Goal: Find specific page/section: Find specific page/section

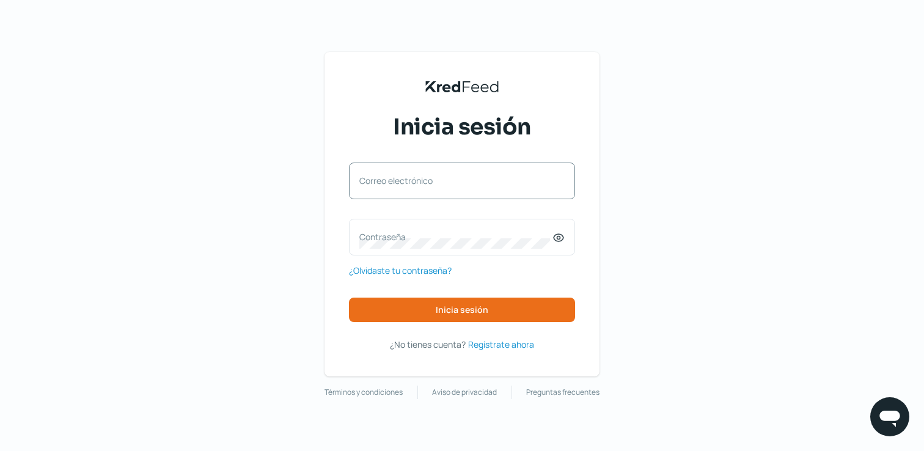
click at [394, 185] on label "Correo electrónico" at bounding box center [455, 181] width 193 height 12
click at [394, 185] on input "Correo electrónico" at bounding box center [461, 187] width 205 height 11
type input "[EMAIL_ADDRESS][DOMAIN_NAME]"
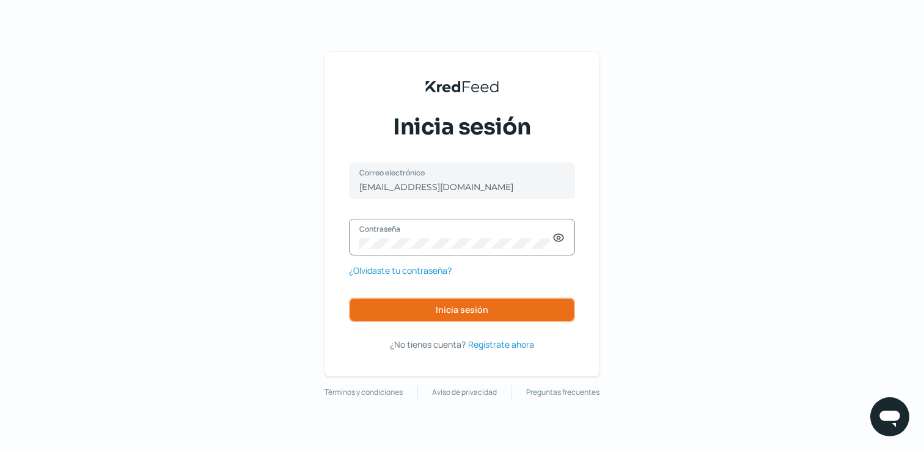
click at [446, 309] on span "Inicia sesión" at bounding box center [462, 310] width 53 height 9
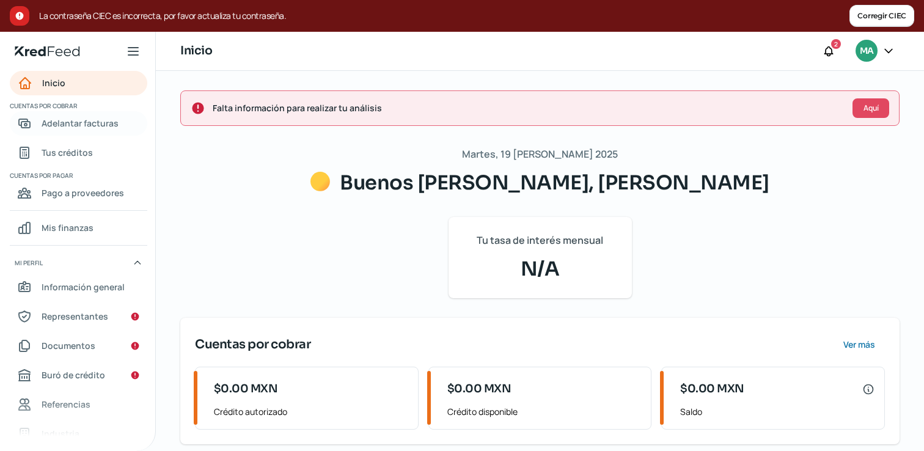
click at [114, 129] on span "Adelantar facturas" at bounding box center [80, 123] width 77 height 15
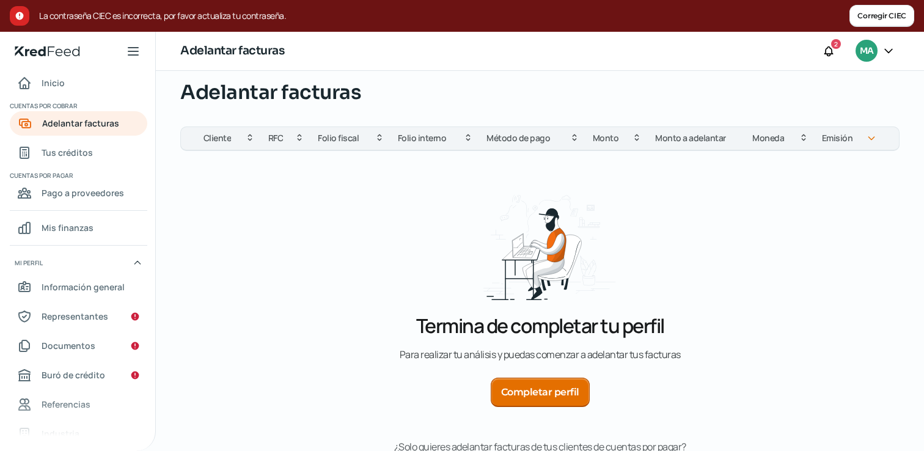
scroll to position [81, 0]
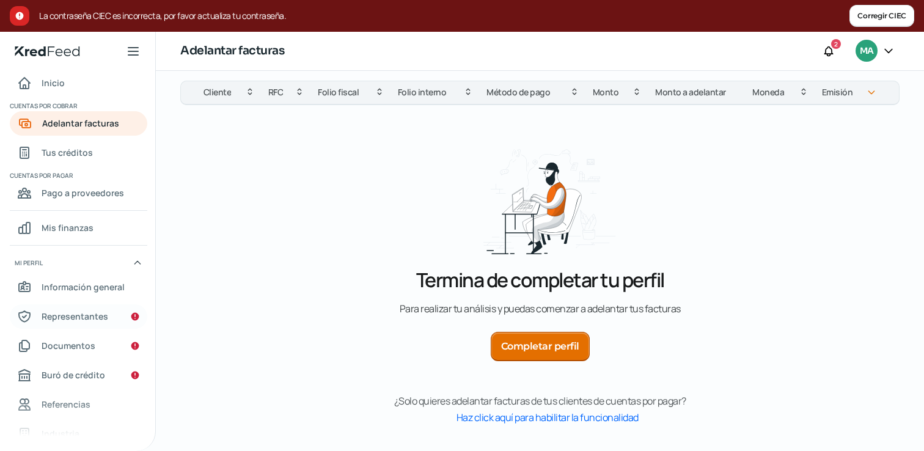
click at [94, 312] on span "Representantes" at bounding box center [75, 316] width 67 height 15
